Goal: Information Seeking & Learning: Learn about a topic

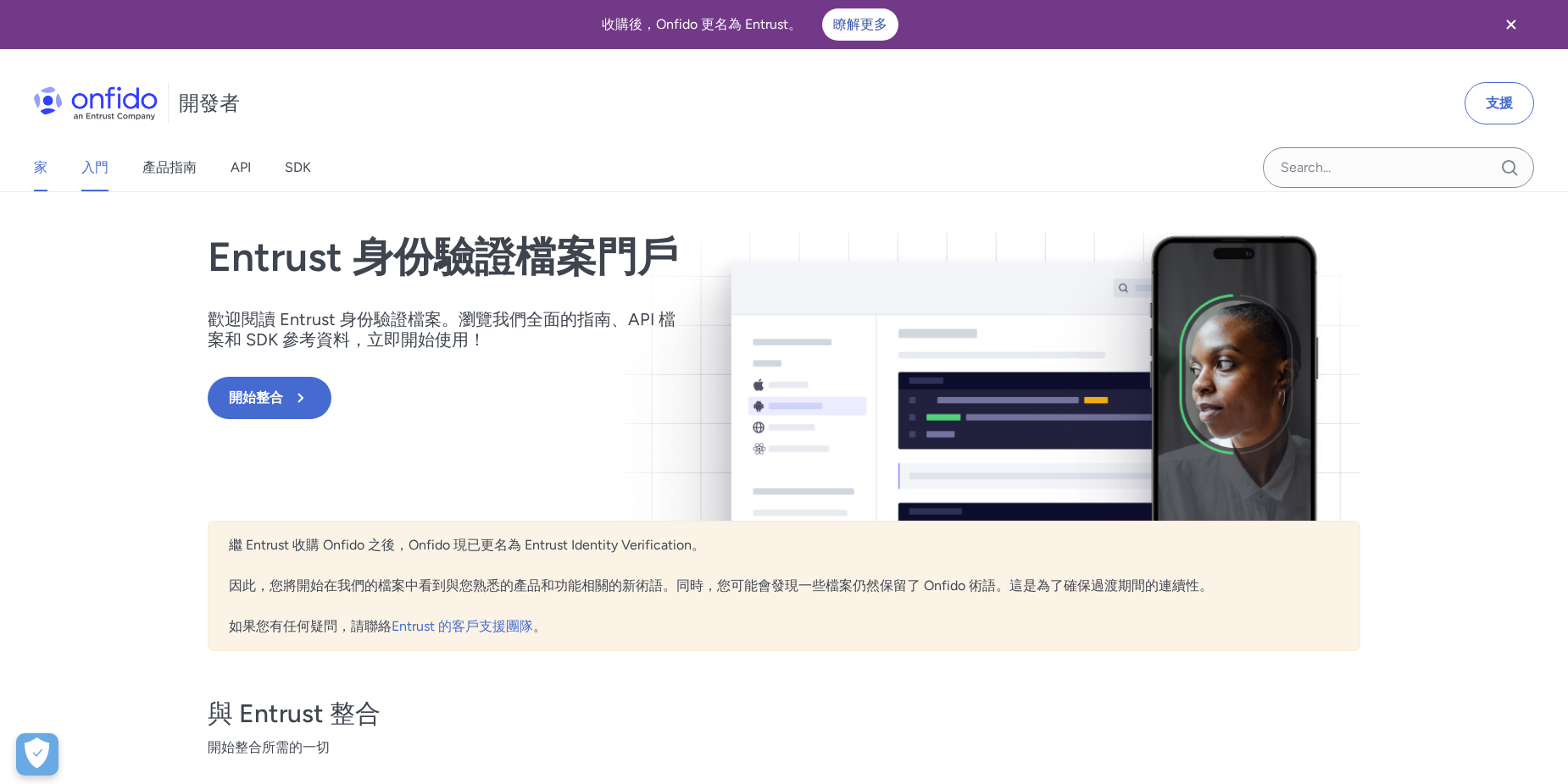
click at [90, 169] on font "入門" at bounding box center [94, 167] width 27 height 16
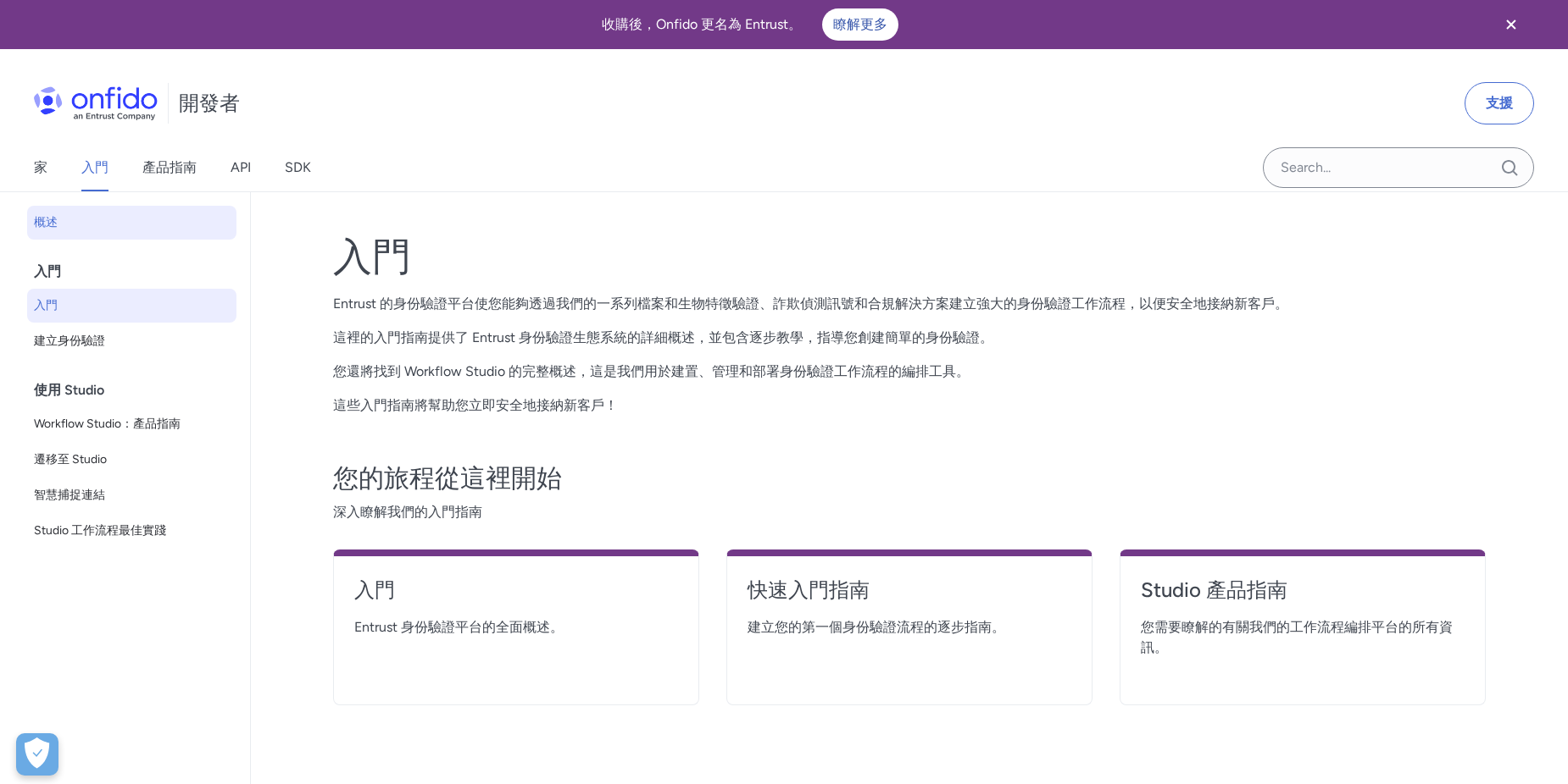
click at [54, 301] on font "入門" at bounding box center [46, 305] width 24 height 15
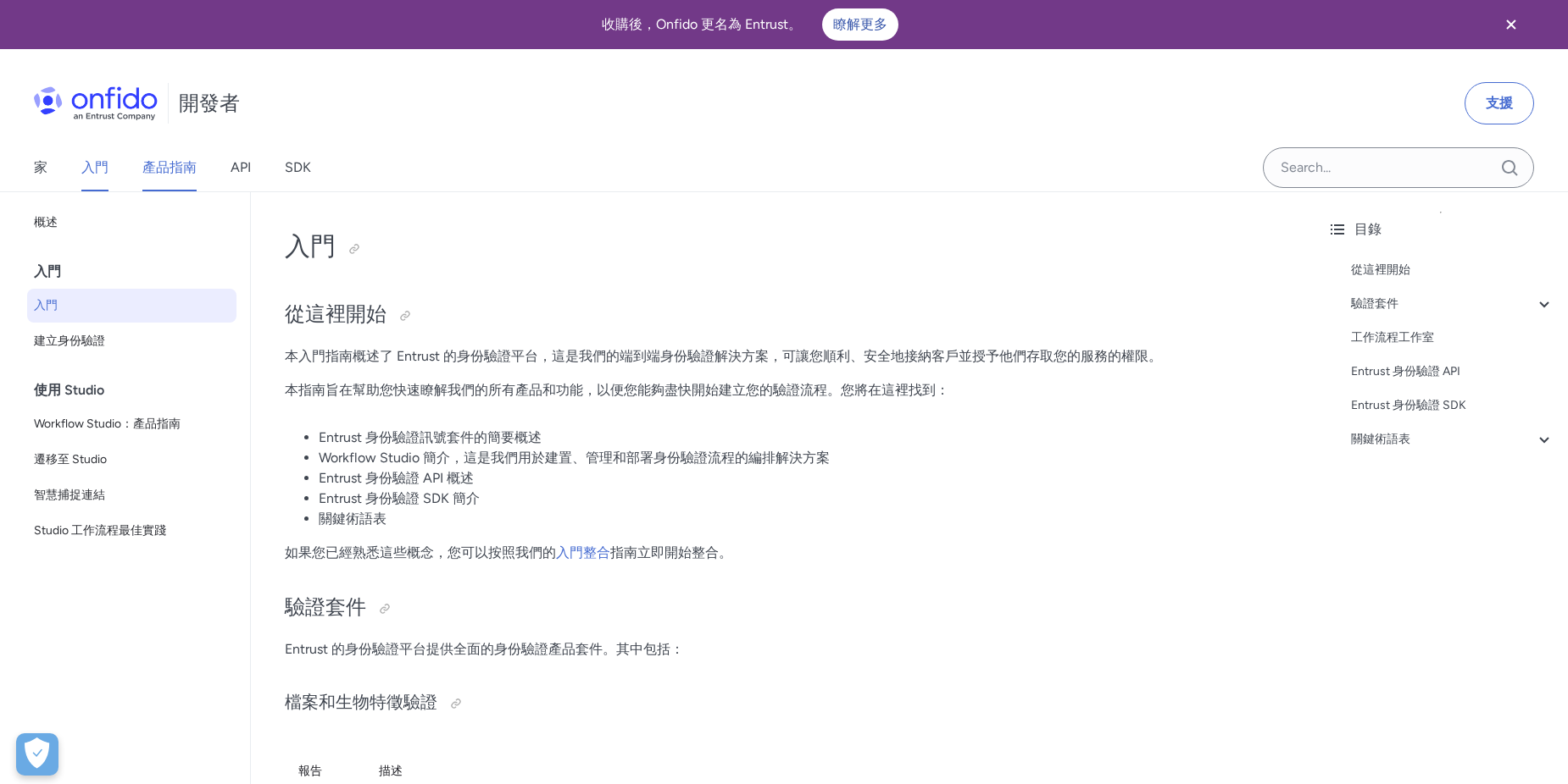
click at [184, 183] on link "產品指南" at bounding box center [169, 167] width 54 height 47
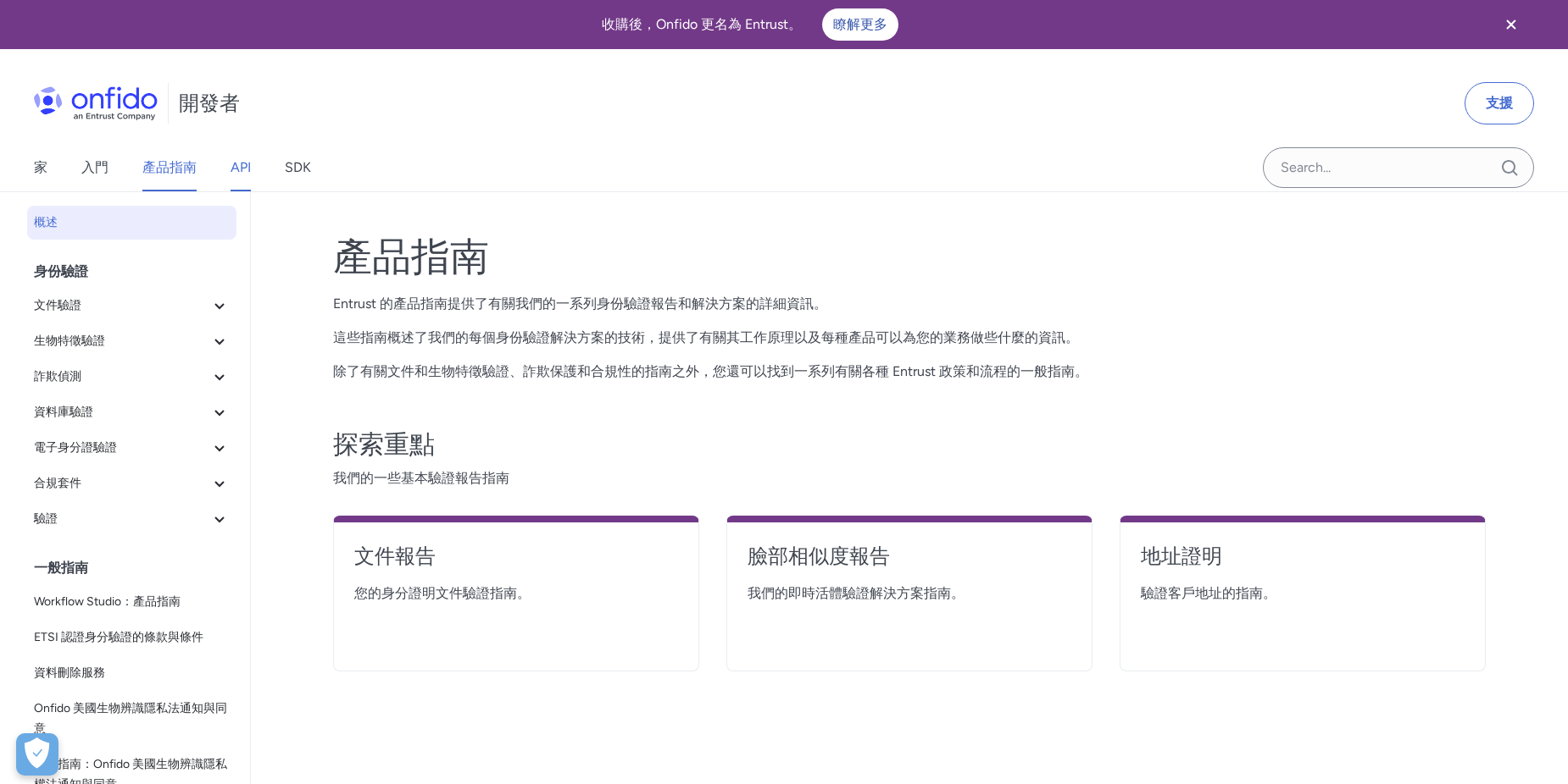
click at [249, 166] on link "API" at bounding box center [241, 167] width 21 height 47
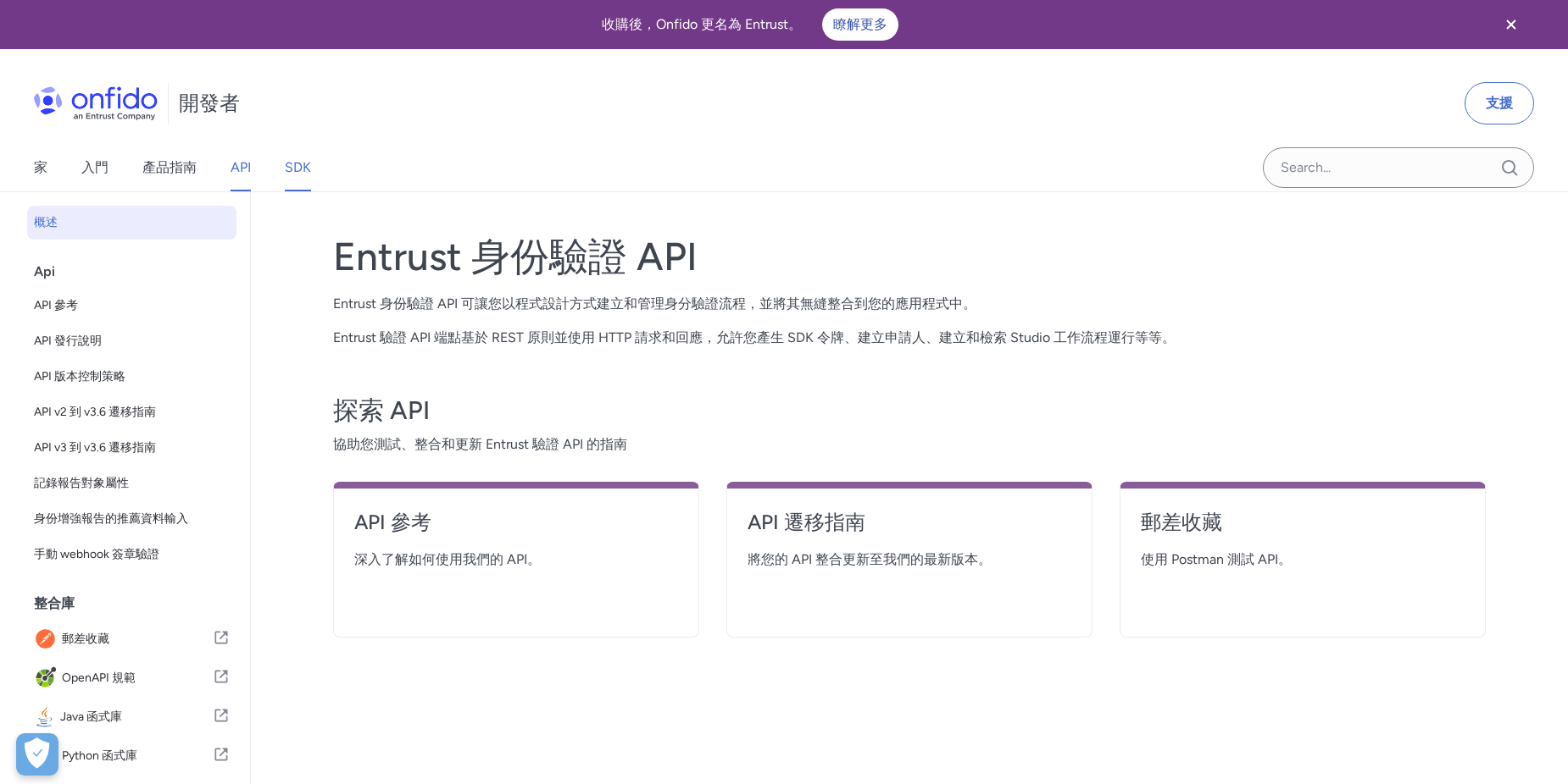
click at [311, 166] on font "SDK" at bounding box center [297, 167] width 26 height 16
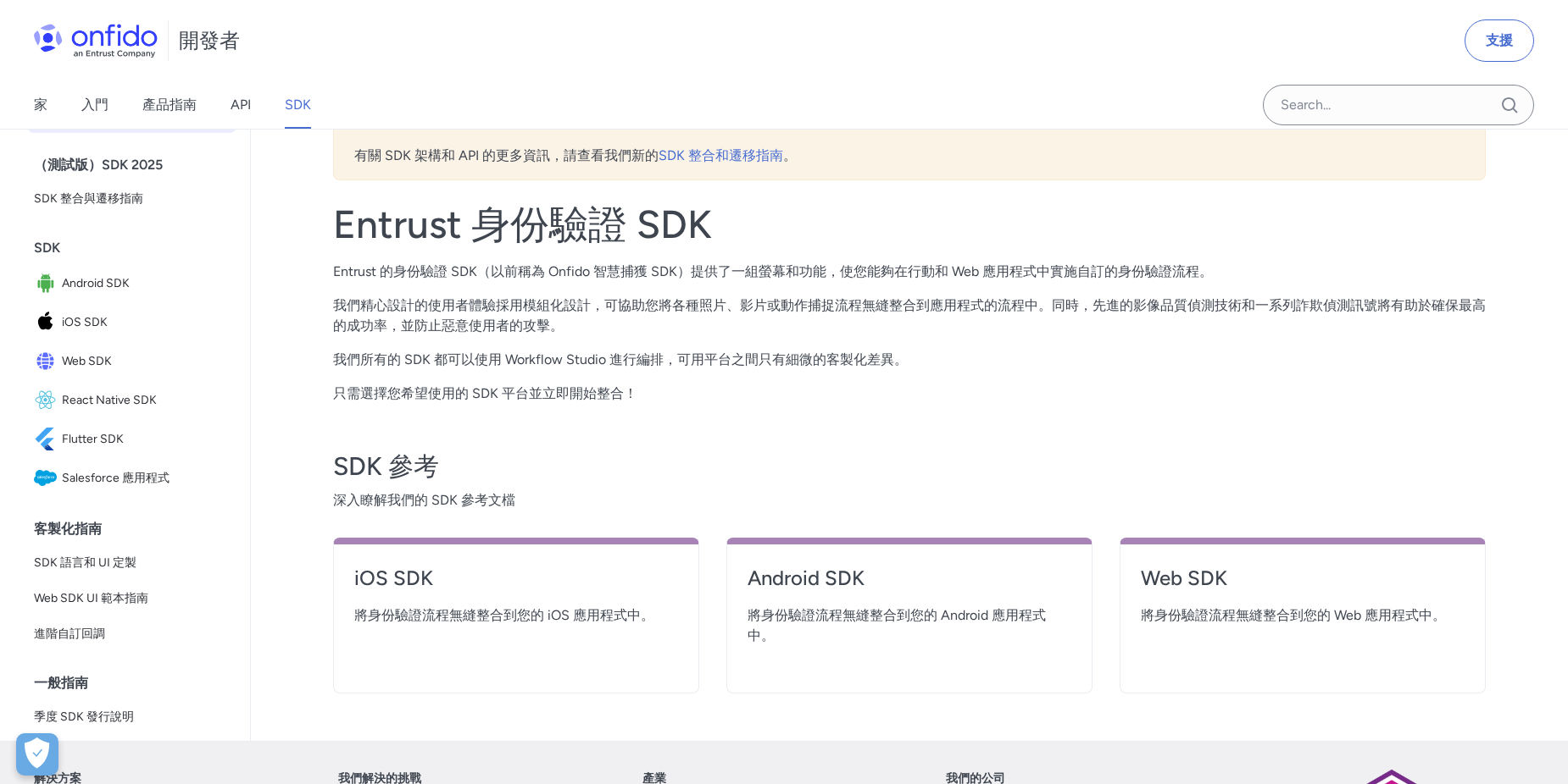
scroll to position [84, 0]
